Goal: Task Accomplishment & Management: Manage account settings

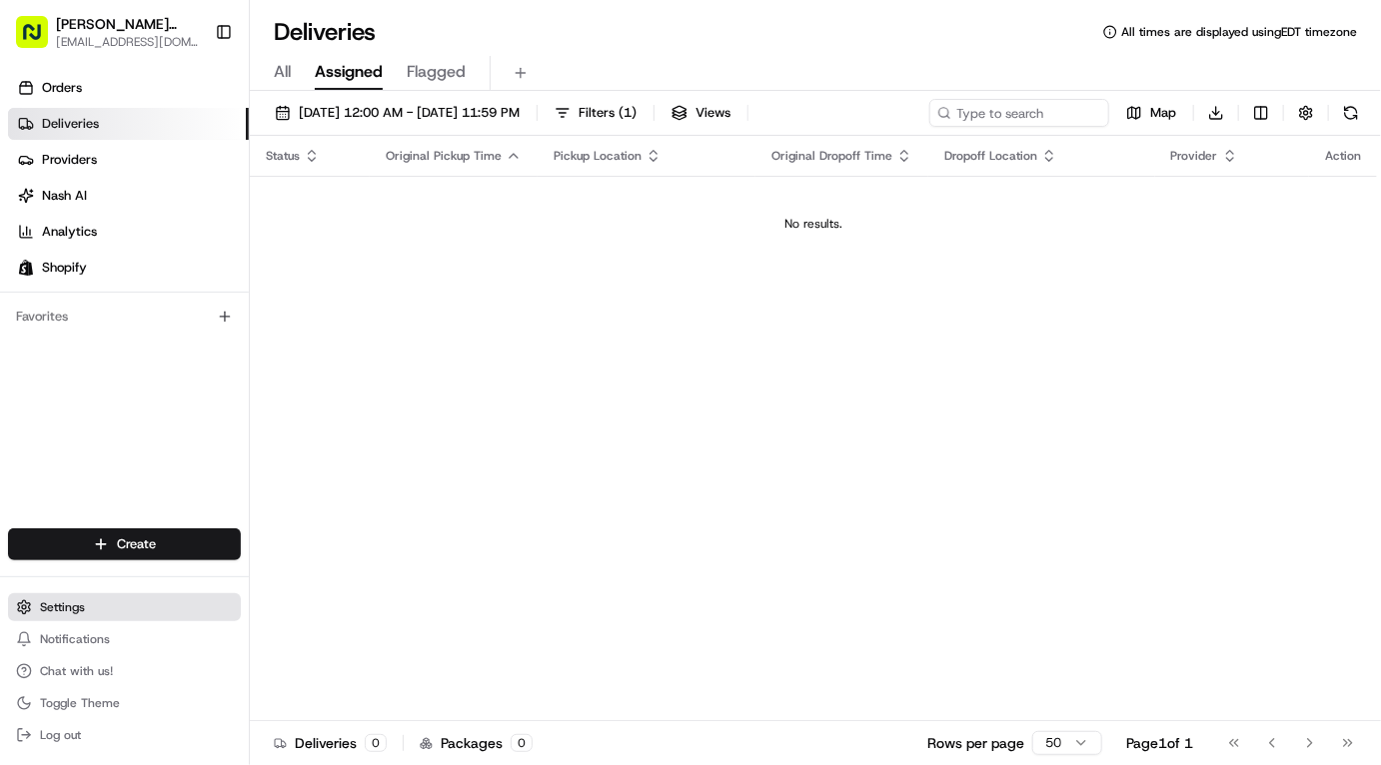
click at [80, 606] on span "Settings" at bounding box center [62, 608] width 45 height 16
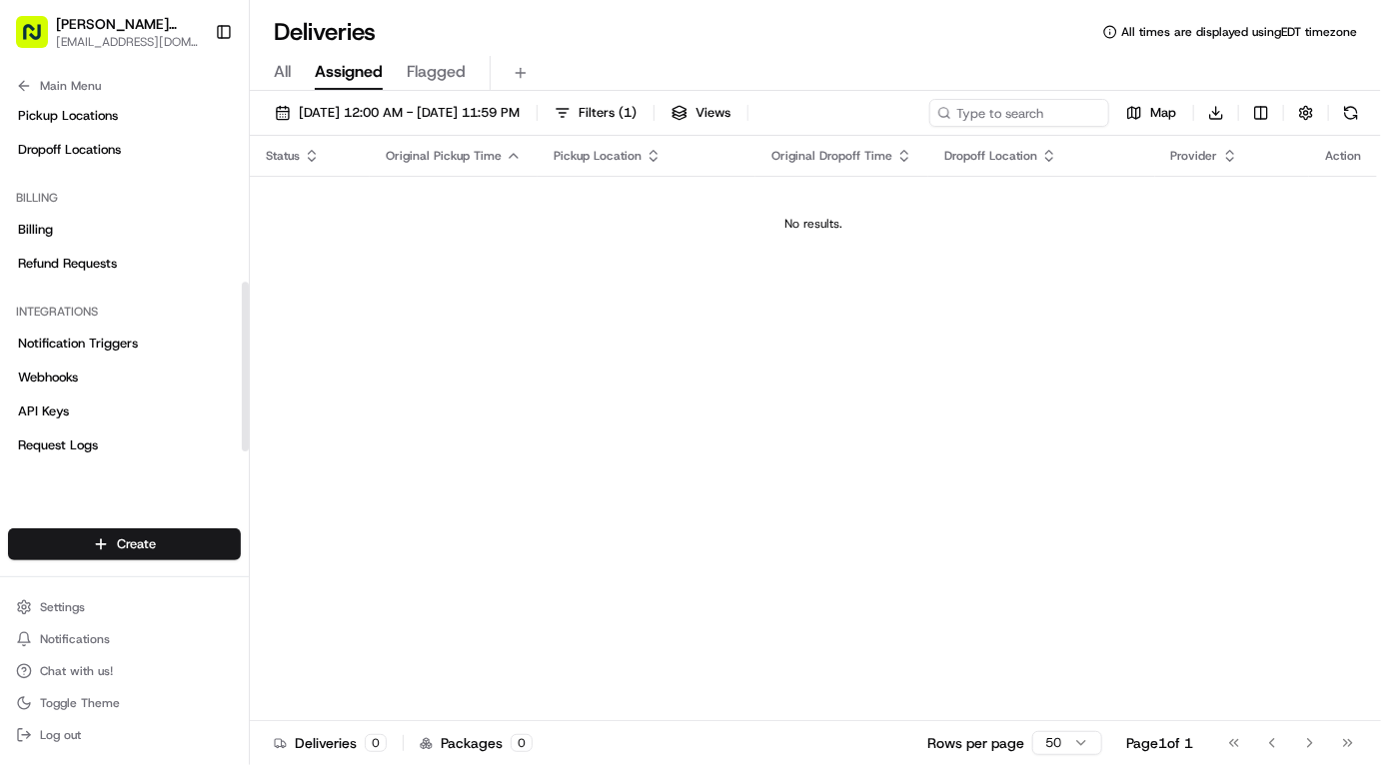
scroll to position [419, 0]
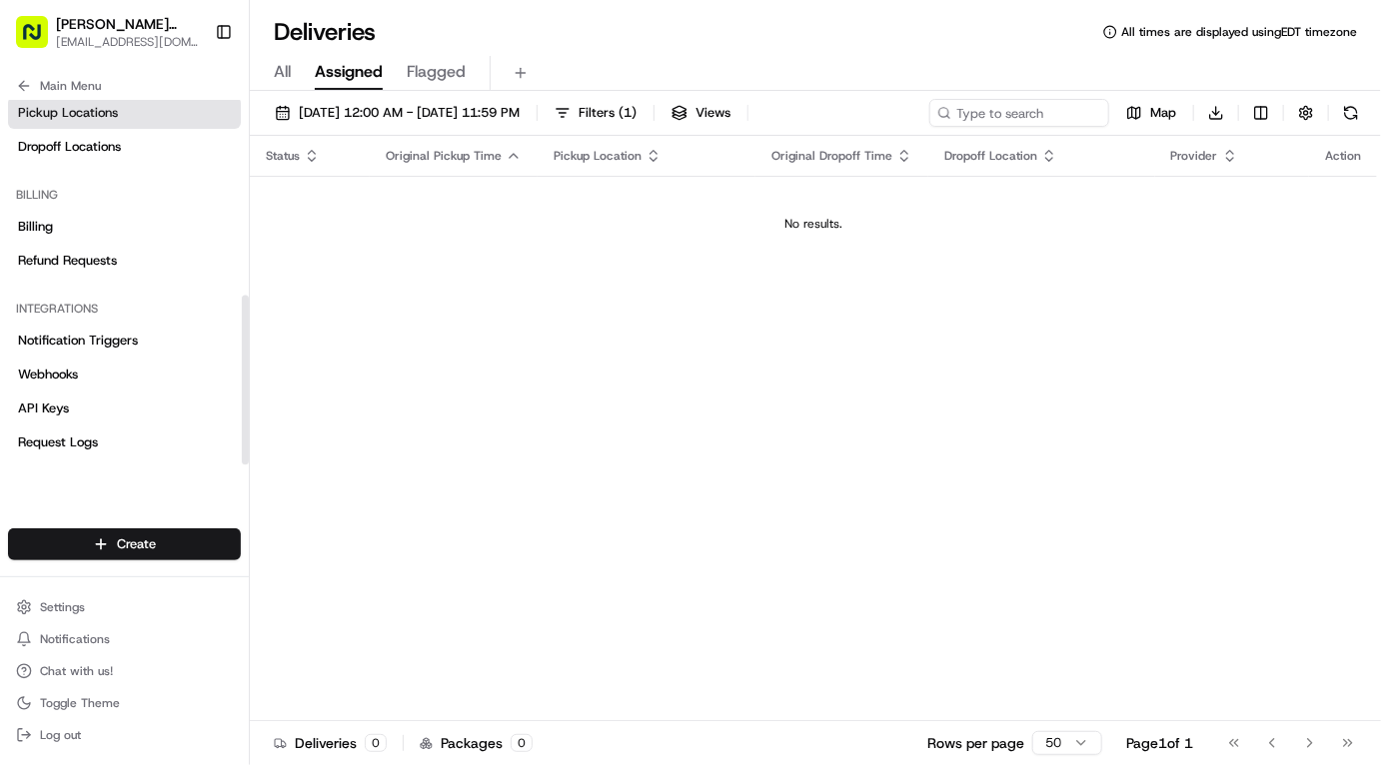
click at [98, 115] on span "Pickup Locations" at bounding box center [68, 113] width 100 height 18
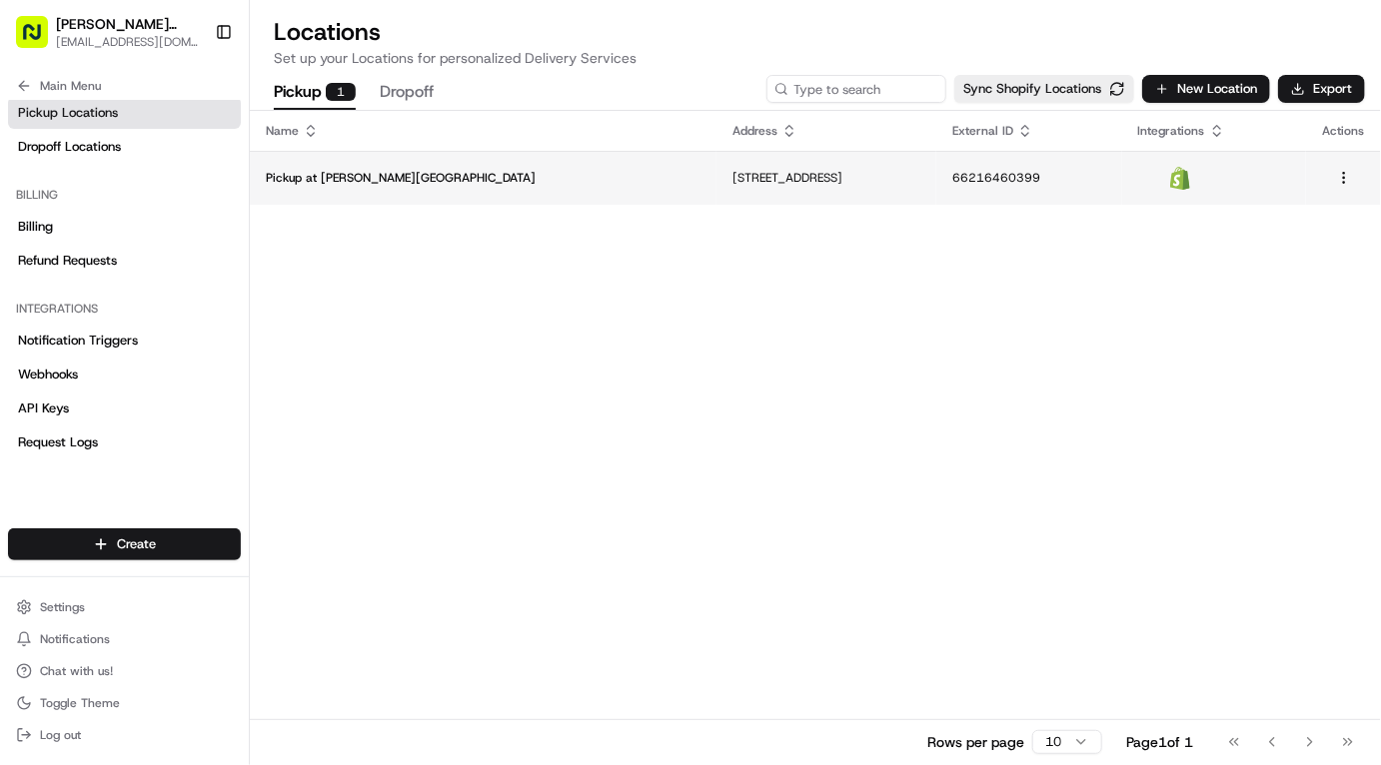
click at [370, 186] on p "Pickup at [PERSON_NAME][GEOGRAPHIC_DATA]" at bounding box center [483, 178] width 435 height 16
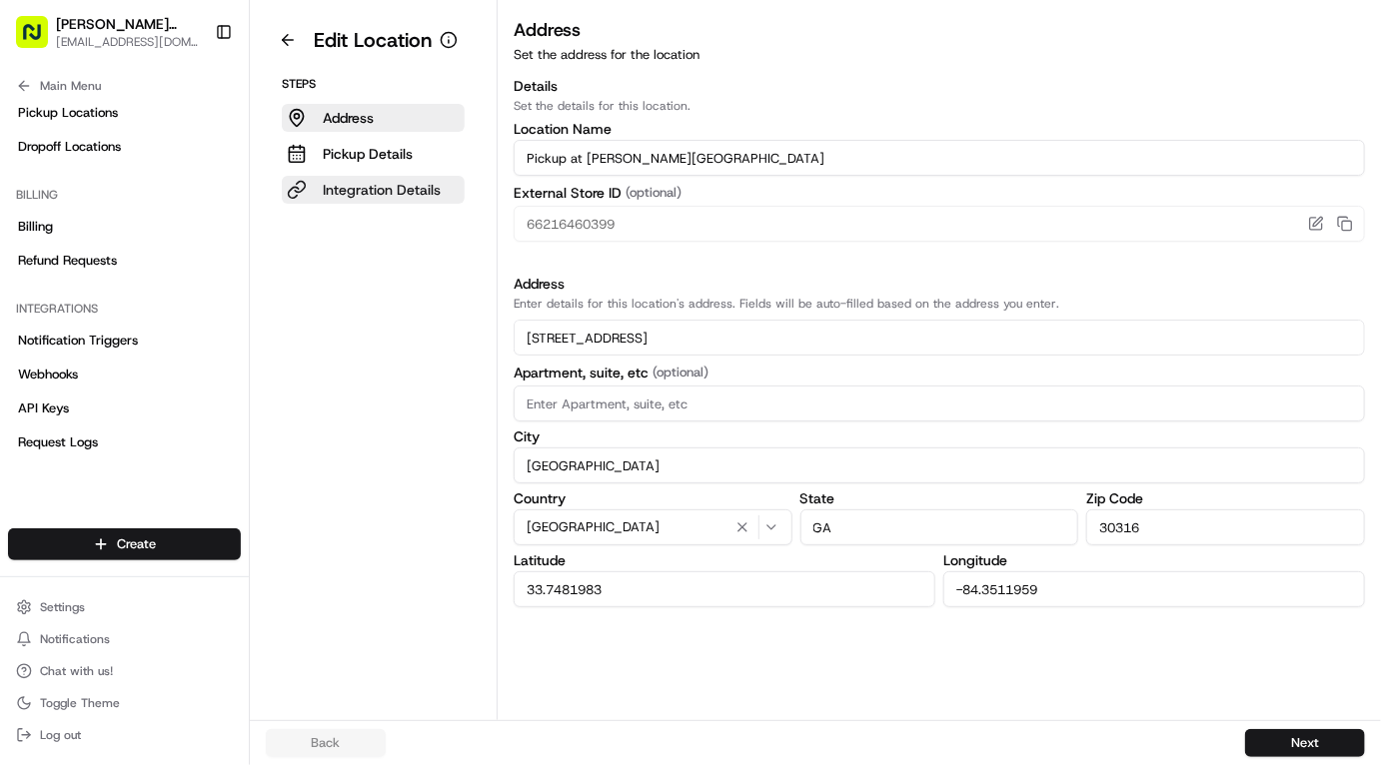
click at [393, 189] on p "Integration Details" at bounding box center [382, 190] width 118 height 20
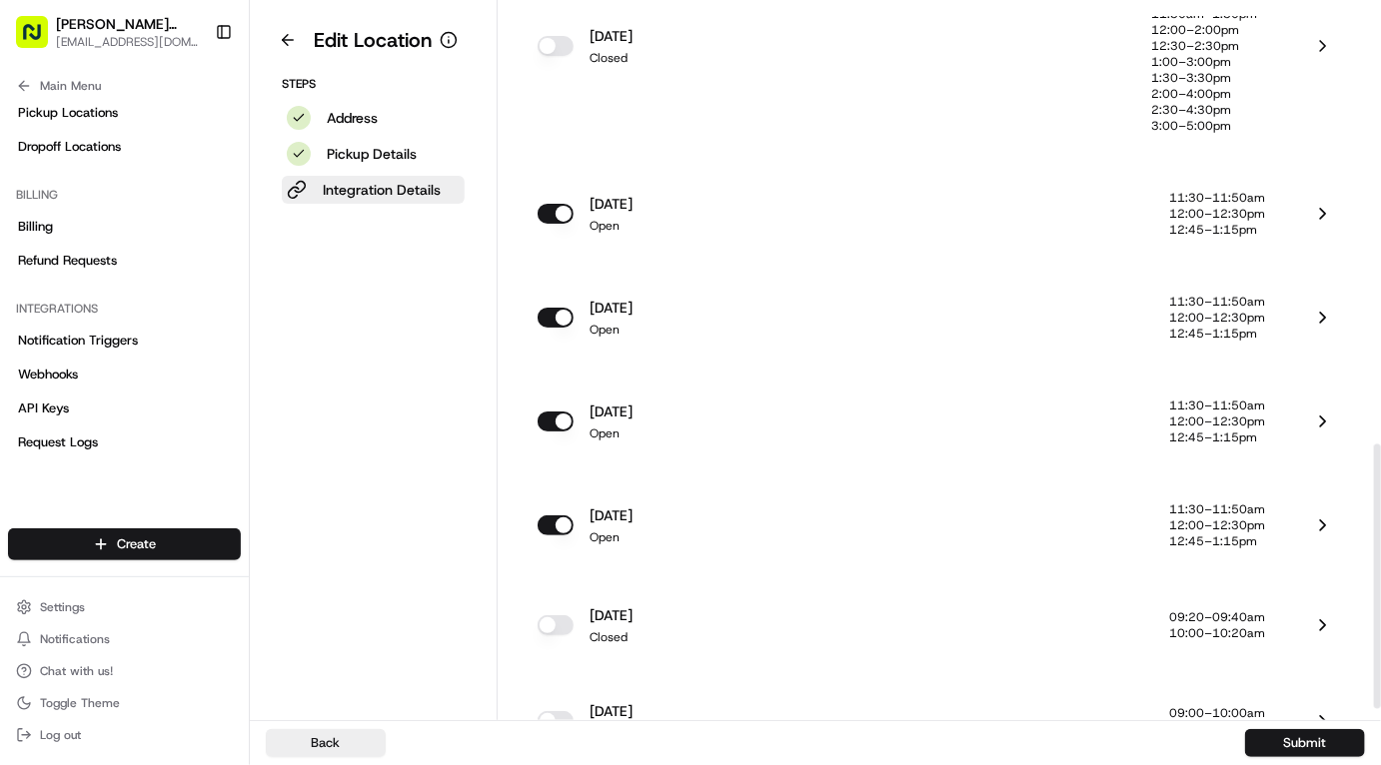
scroll to position [1161, 0]
